Goal: Task Accomplishment & Management: Manage account settings

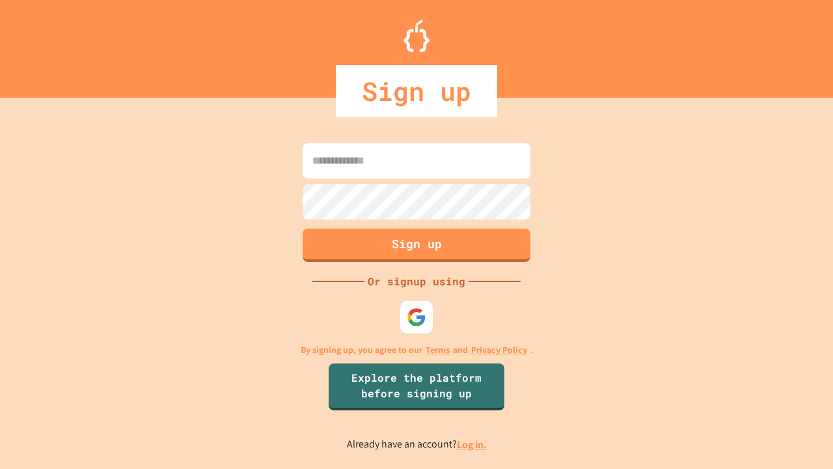
click at [473, 444] on link "Log in." at bounding box center [472, 444] width 30 height 14
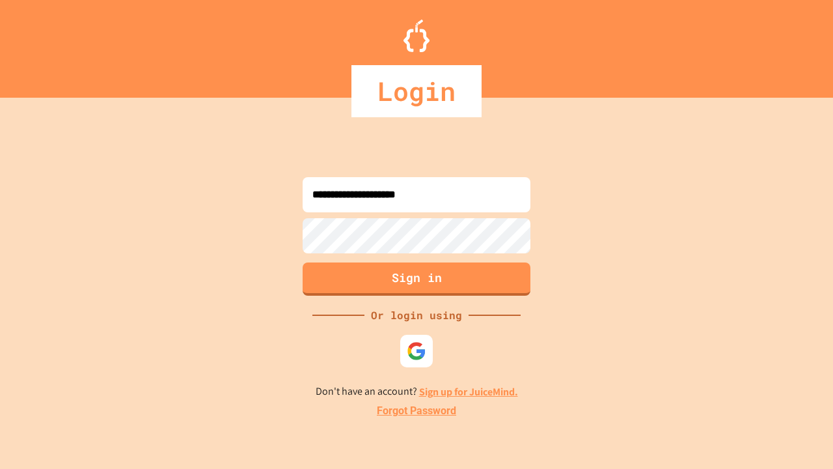
type input "**********"
